Goal: Task Accomplishment & Management: Use online tool/utility

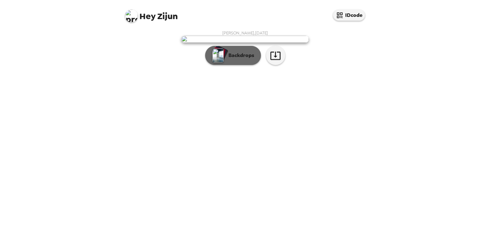
click at [232, 59] on p "Backdrops" at bounding box center [239, 56] width 29 height 8
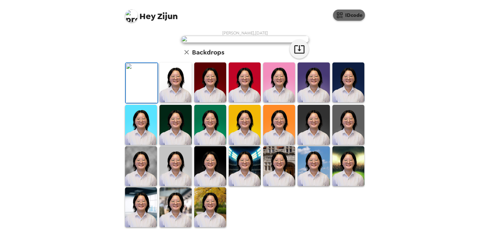
click at [348, 14] on button "IDcode" at bounding box center [349, 15] width 32 height 11
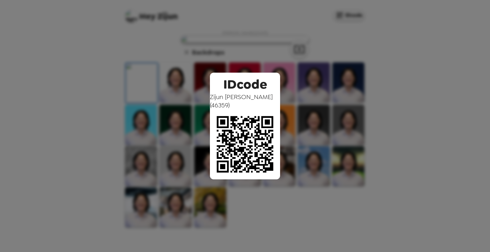
click at [346, 97] on div "IDcode [PERSON_NAME] ( 46359 )" at bounding box center [245, 126] width 490 height 252
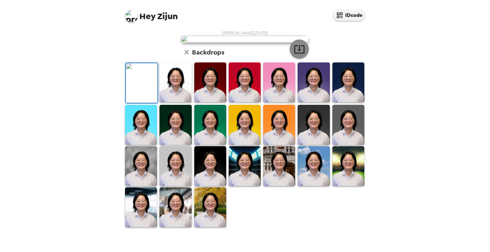
scroll to position [134, 0]
click at [175, 183] on img at bounding box center [175, 166] width 32 height 40
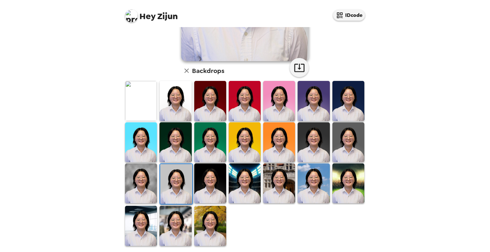
scroll to position [0, 0]
